Goal: Task Accomplishment & Management: Use online tool/utility

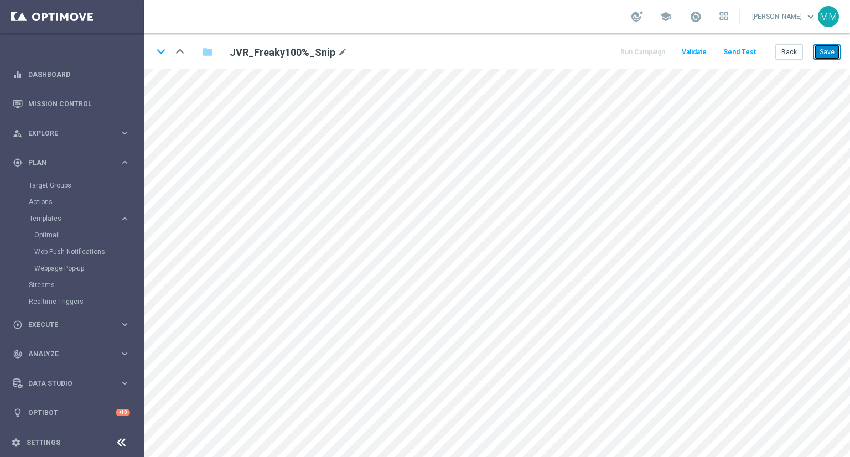
click at [832, 47] on button "Save" at bounding box center [826, 51] width 27 height 15
click at [828, 53] on button "Save" at bounding box center [826, 51] width 27 height 15
click at [821, 58] on button "Save" at bounding box center [826, 51] width 27 height 15
